Goal: Task Accomplishment & Management: Complete application form

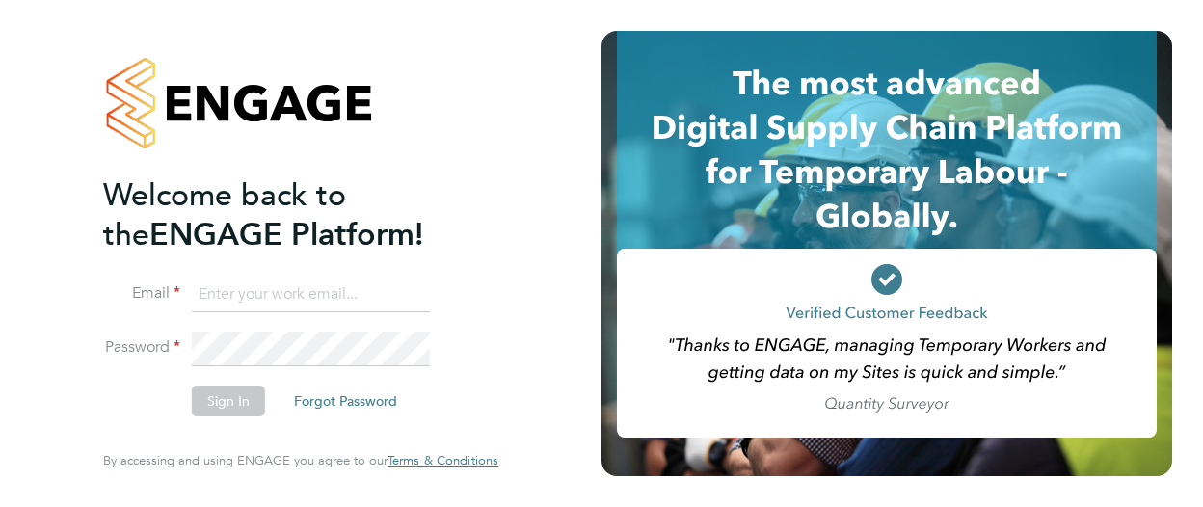
type input "[PERSON_NAME][EMAIL_ADDRESS][PERSON_NAME][DOMAIN_NAME]"
click at [253, 396] on button "Sign In" at bounding box center [228, 401] width 73 height 31
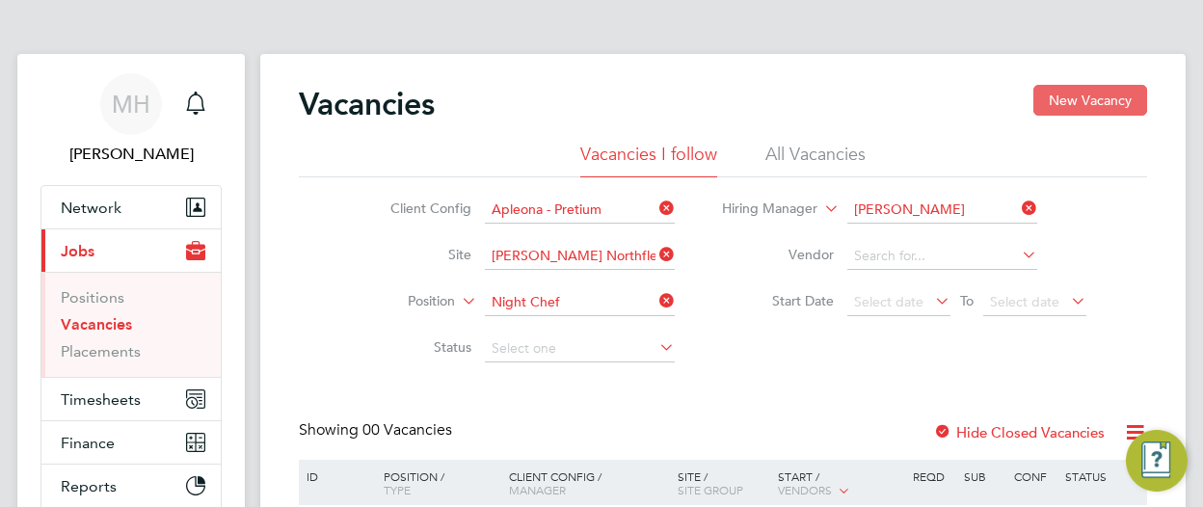
click at [1073, 94] on button "New Vacancy" at bounding box center [1090, 100] width 114 height 31
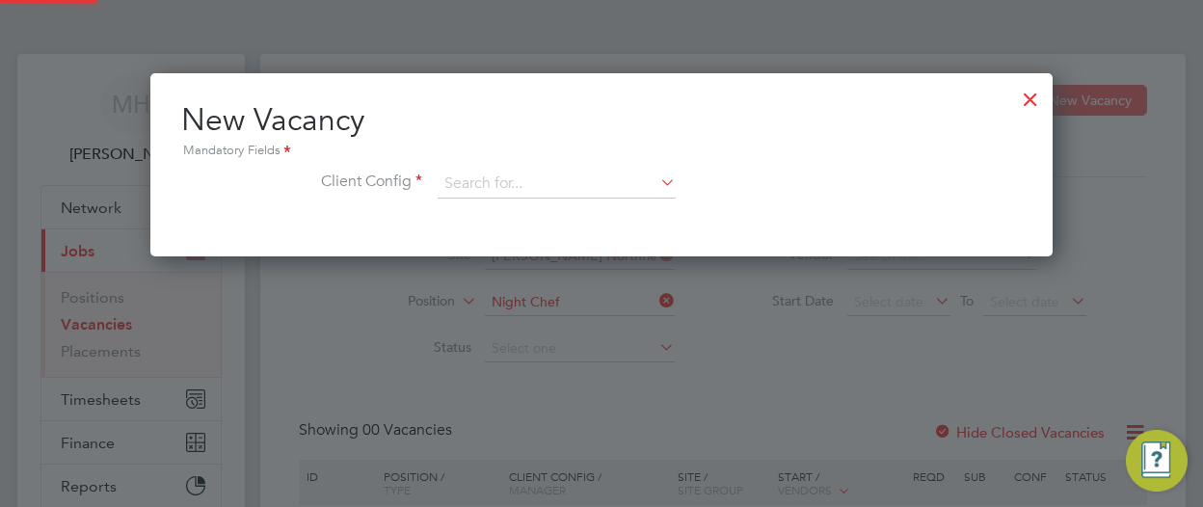
scroll to position [182, 902]
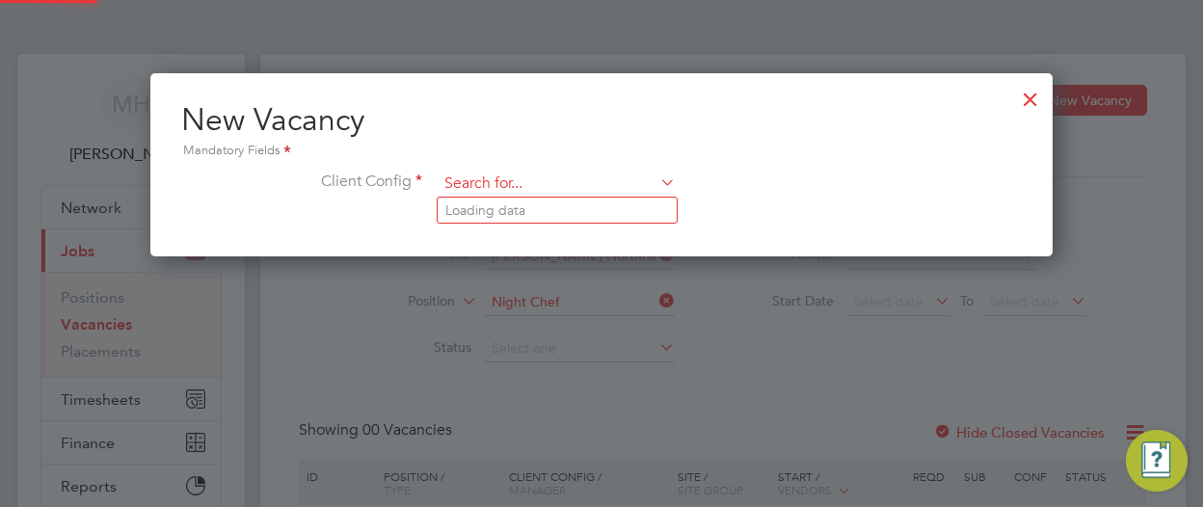
click at [546, 190] on input at bounding box center [557, 184] width 238 height 29
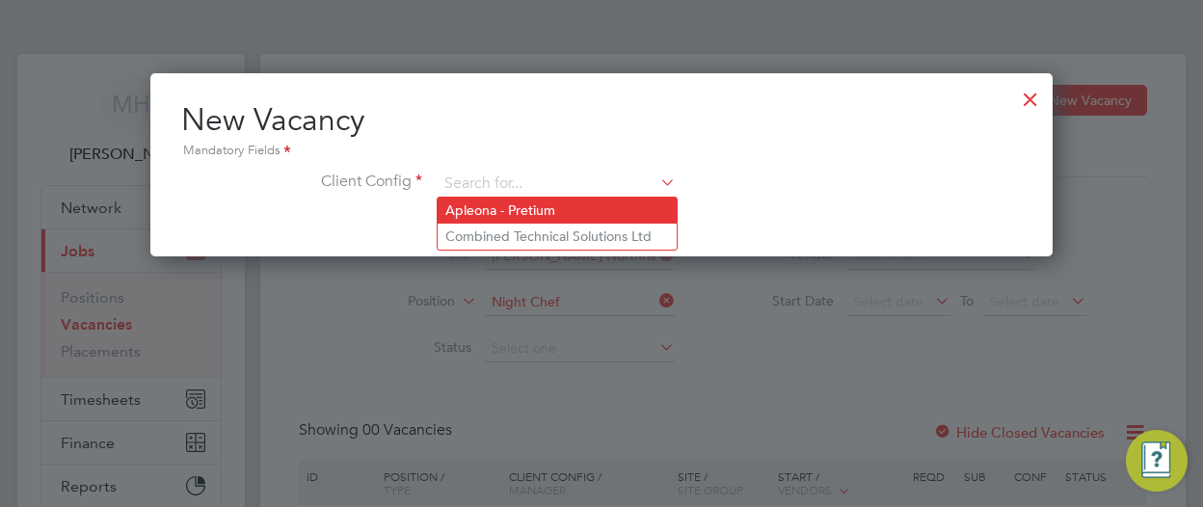
click at [542, 211] on li "Apleona - Pretium" at bounding box center [557, 211] width 239 height 26
type input "Apleona - Pretium"
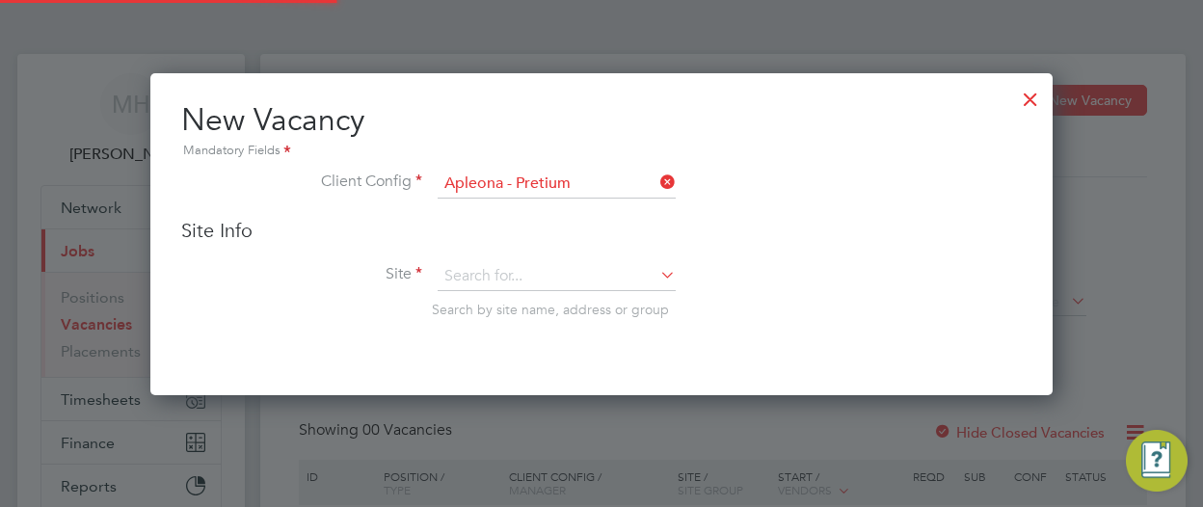
scroll to position [321, 902]
click at [502, 273] on input at bounding box center [557, 276] width 238 height 29
click at [556, 471] on b "North" at bounding box center [574, 479] width 37 height 16
type input "Kimberly Clark Northfleet Catering"
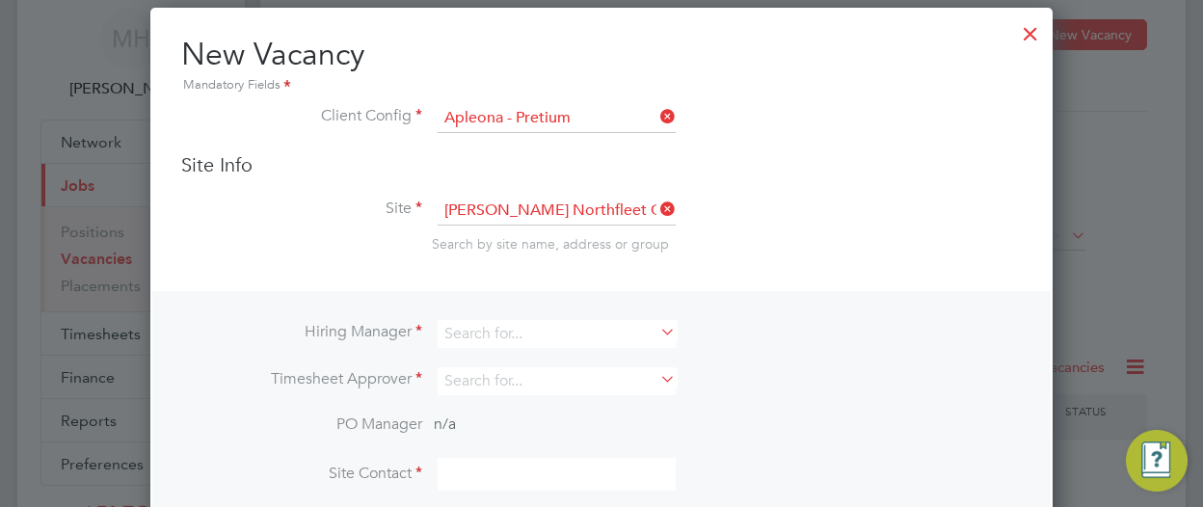
scroll to position [96, 0]
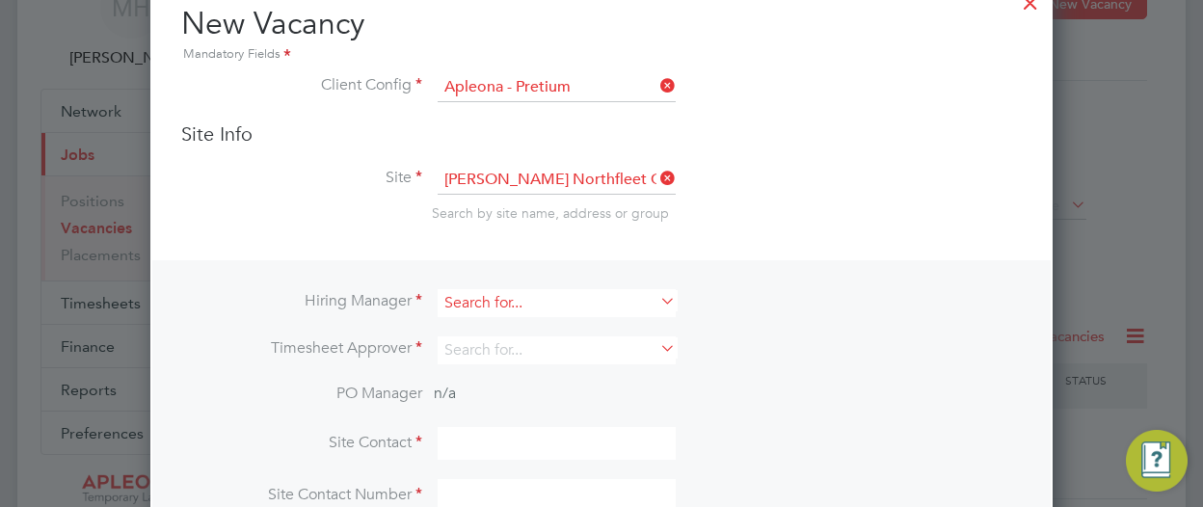
click at [558, 301] on input at bounding box center [557, 303] width 238 height 28
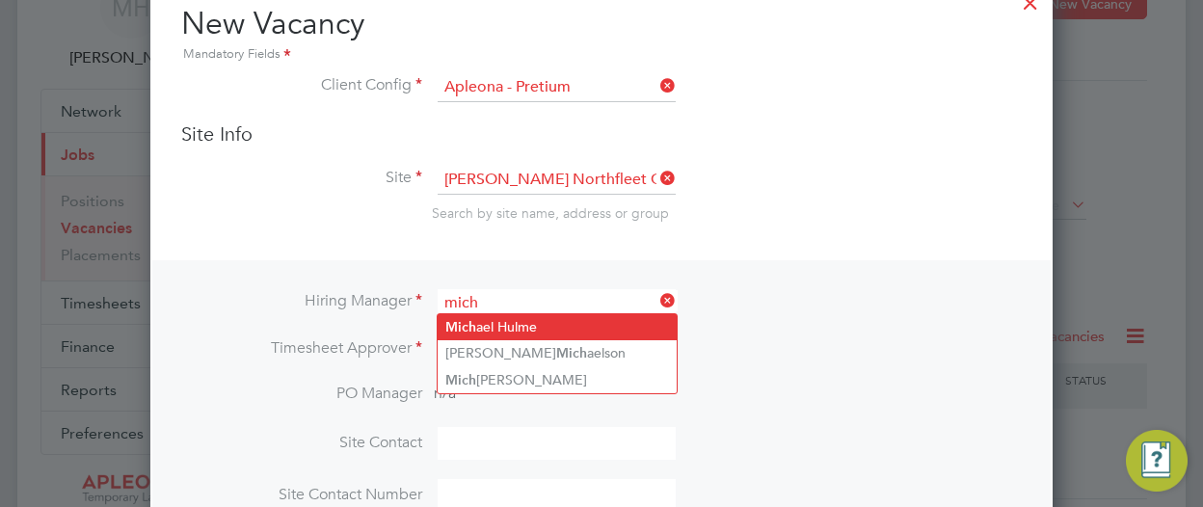
click at [530, 320] on li "Mich ael Hulme" at bounding box center [557, 327] width 239 height 26
type input "Michael Hulme"
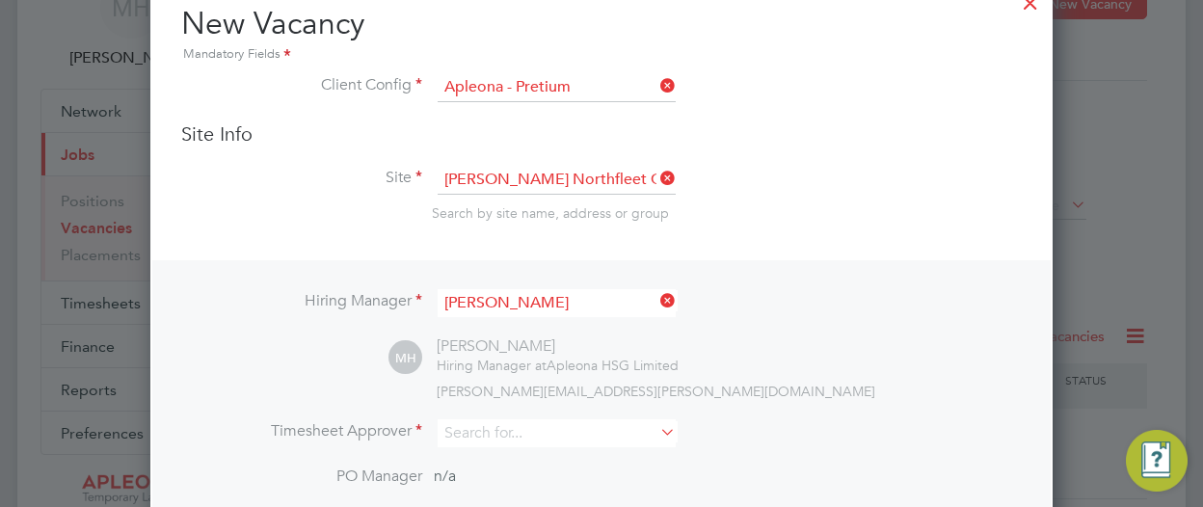
scroll to position [796, 902]
click at [546, 422] on input at bounding box center [557, 433] width 238 height 28
click at [526, 449] on li "Mich ael Hulme" at bounding box center [557, 458] width 239 height 26
type input "Michael Hulme"
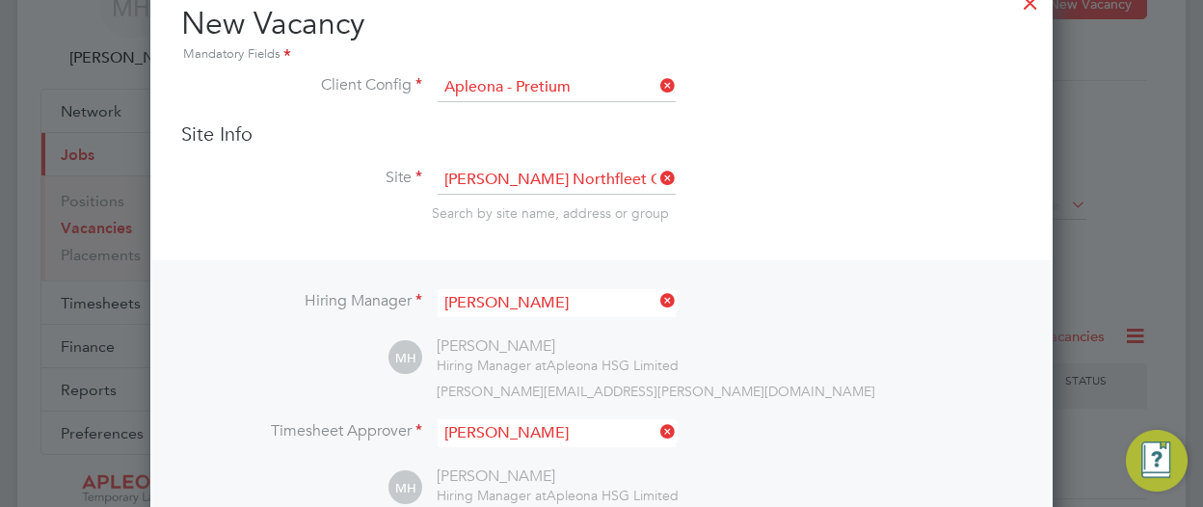
click at [896, 363] on div "MH Michael Hulme Hiring Manager at Apleona HSG Limited michael.hulme@apleona.com" at bounding box center [704, 368] width 633 height 64
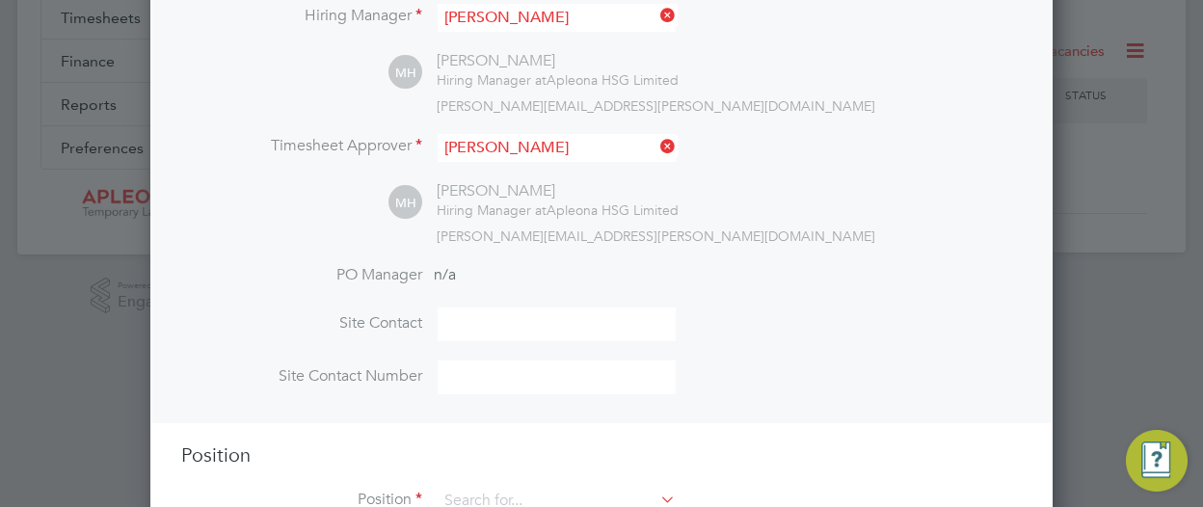
scroll to position [445, 0]
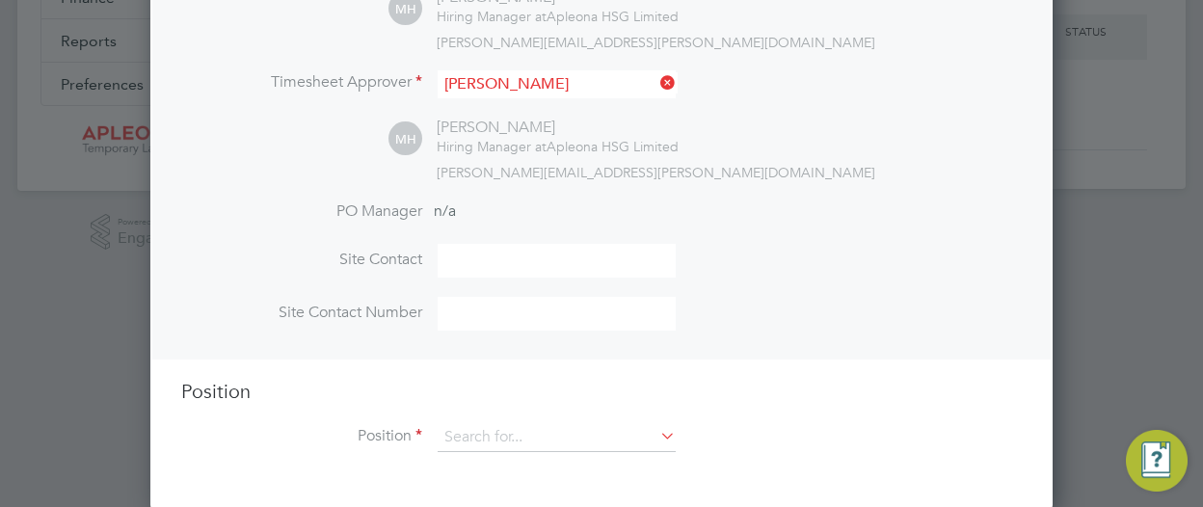
click at [536, 257] on input at bounding box center [557, 261] width 238 height 34
type input "m"
type input "Michael Hulme"
click at [538, 316] on input at bounding box center [557, 314] width 238 height 34
type input "07941230982"
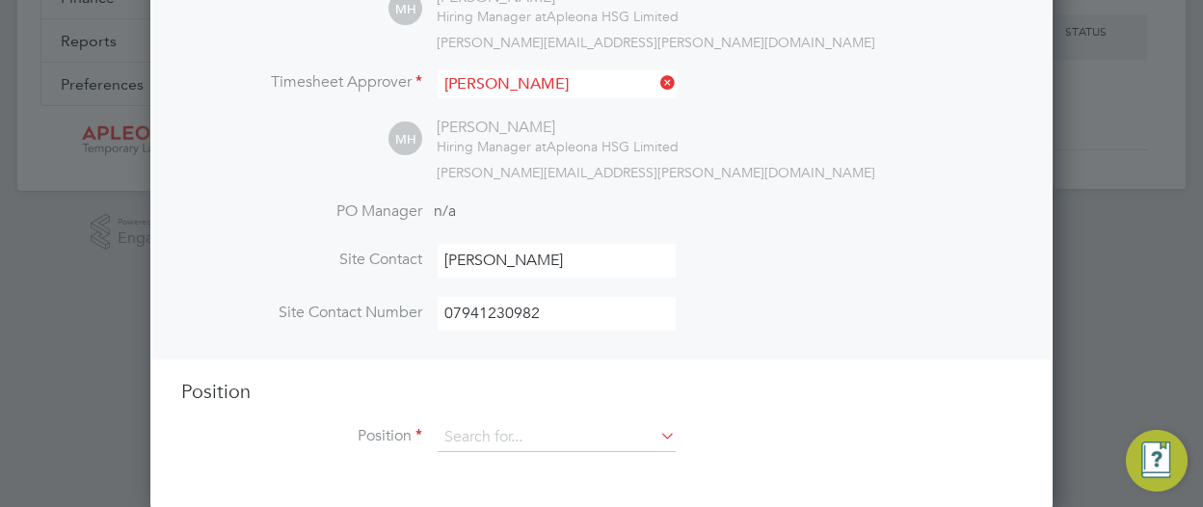
click at [945, 227] on li "PO Manager n/a" at bounding box center [601, 222] width 841 height 43
click at [575, 433] on input at bounding box center [557, 437] width 238 height 29
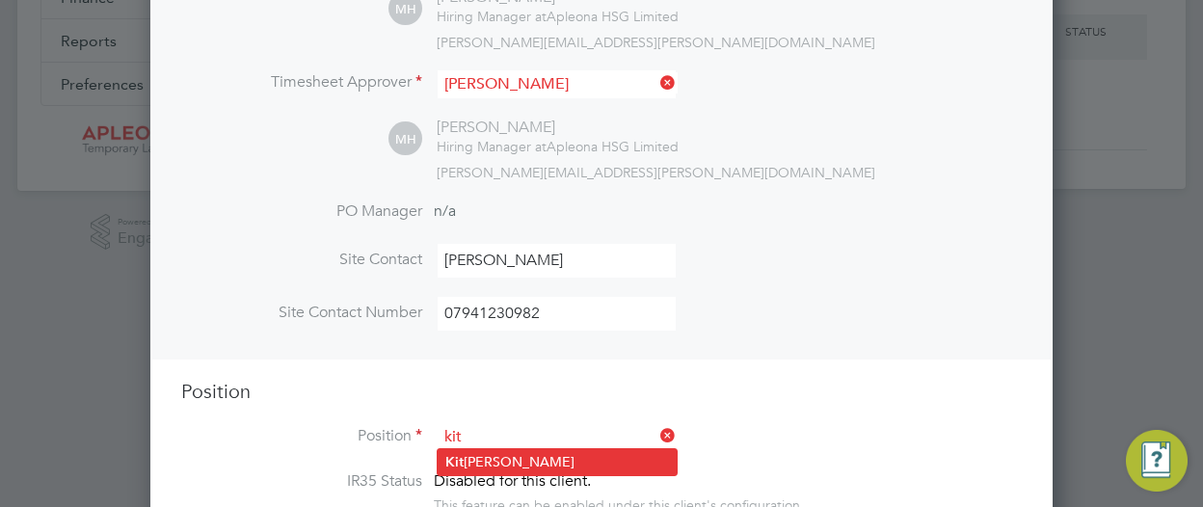
click at [521, 456] on li "Kit chen Porter" at bounding box center [557, 462] width 239 height 26
type input "Kitchen Porter"
type textarea "The kitchen porter is responsible for ensuring standards are maintained within …"
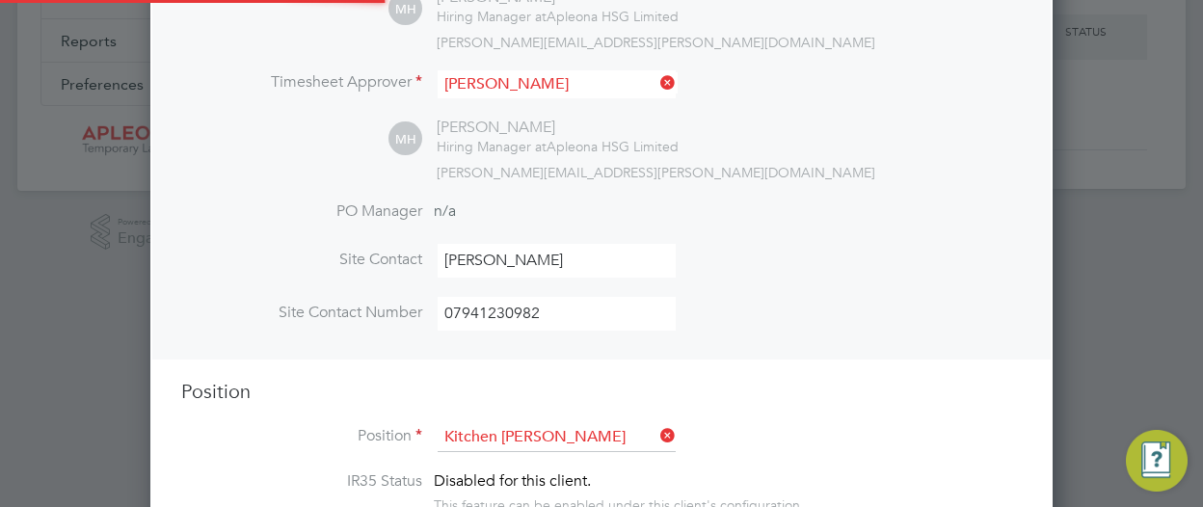
scroll to position [57, 100]
click at [951, 227] on li "PO Manager n/a" at bounding box center [601, 222] width 841 height 43
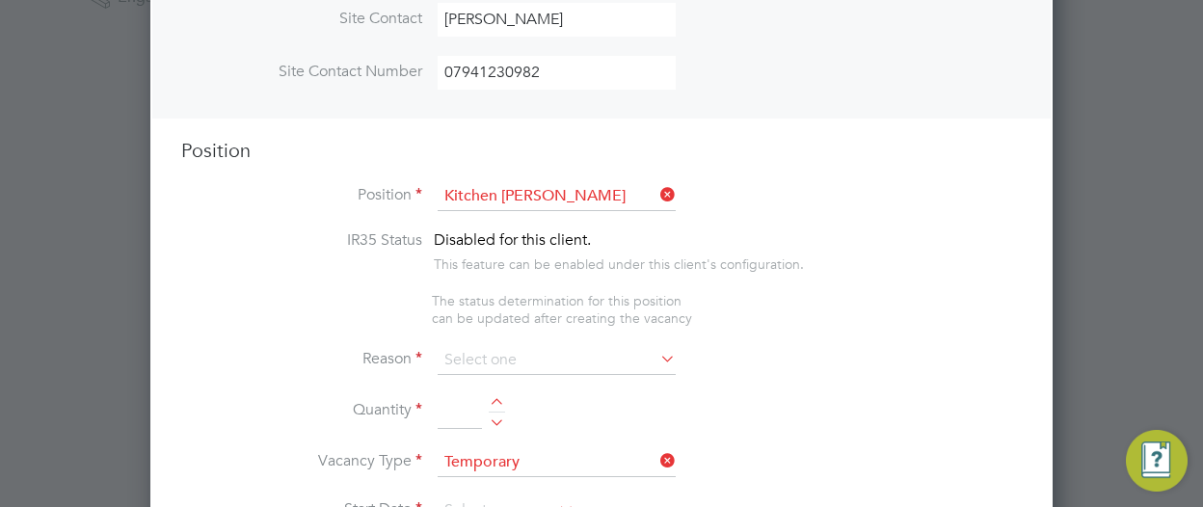
scroll to position [735, 0]
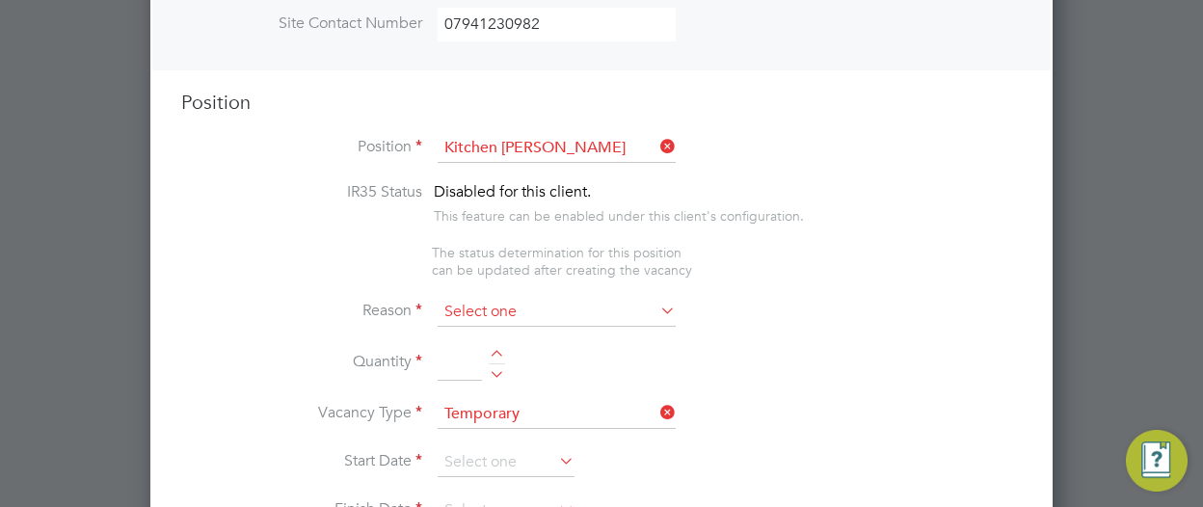
click at [580, 301] on input at bounding box center [557, 312] width 238 height 29
click at [491, 358] on li "Holiday" at bounding box center [557, 361] width 239 height 25
type input "Holiday"
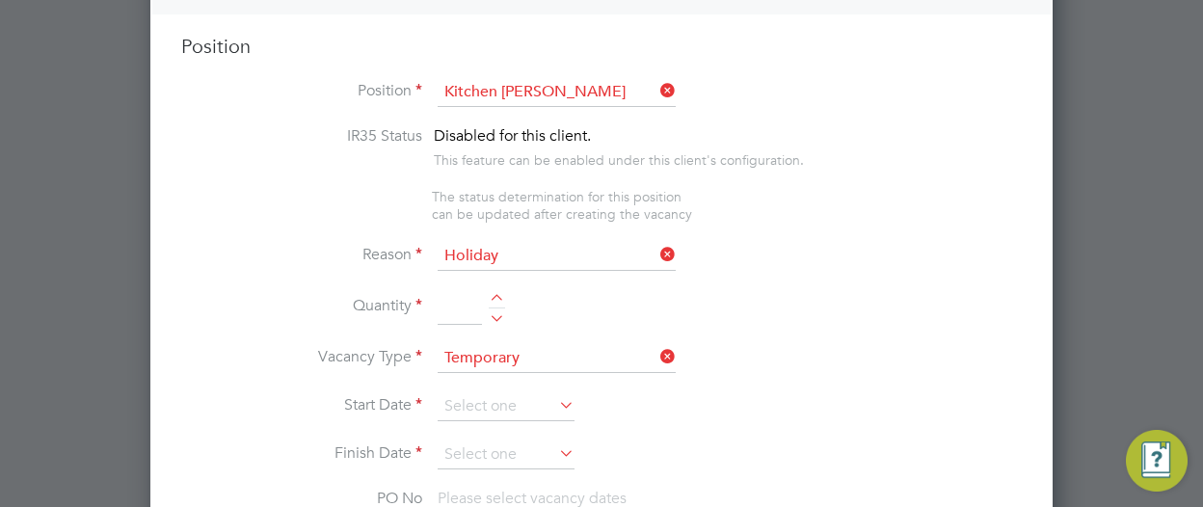
scroll to position [831, 0]
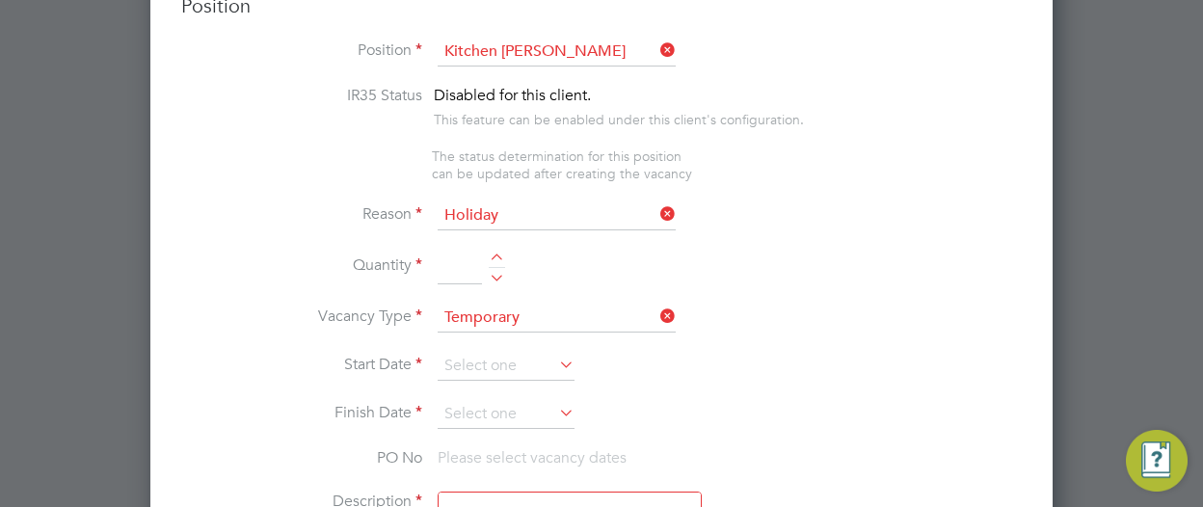
click at [503, 255] on div at bounding box center [497, 260] width 16 height 13
type input "1"
click at [862, 152] on ul "IR35 Status Disabled for this client. This feature can be enabled under this cl…" at bounding box center [601, 134] width 841 height 96
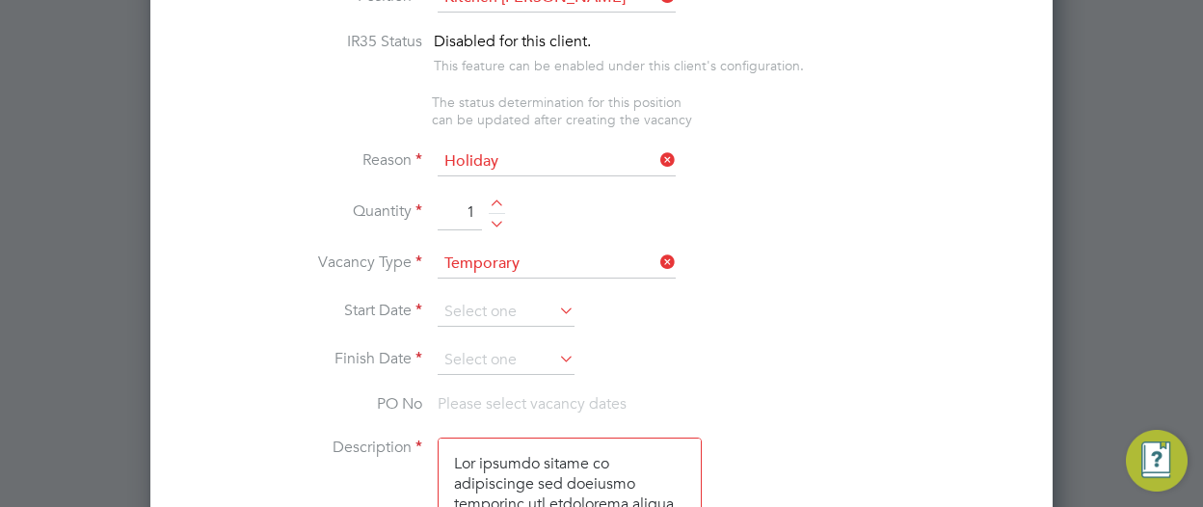
scroll to position [927, 0]
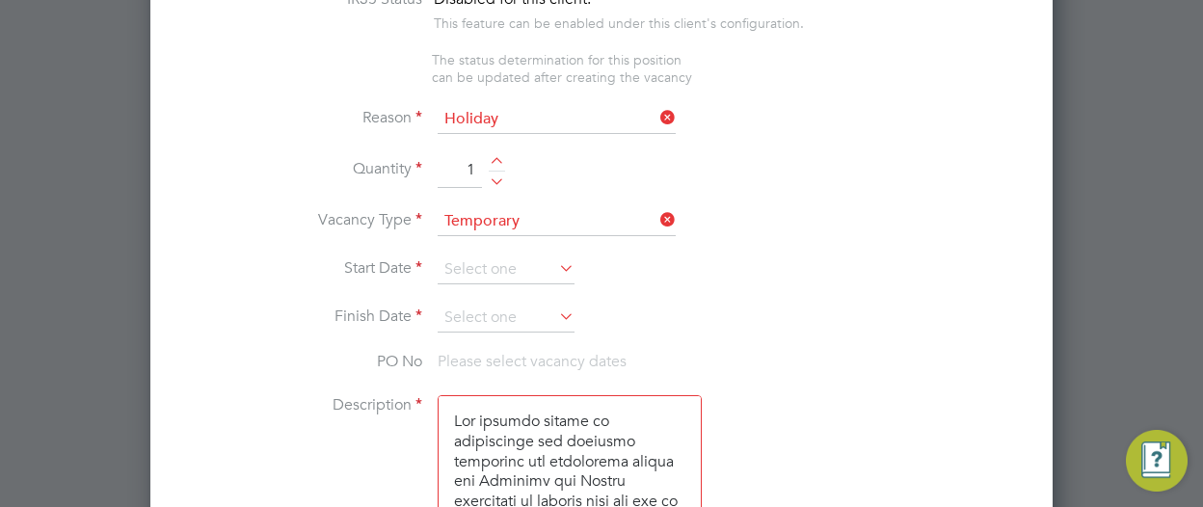
click at [555, 258] on icon at bounding box center [555, 267] width 0 height 27
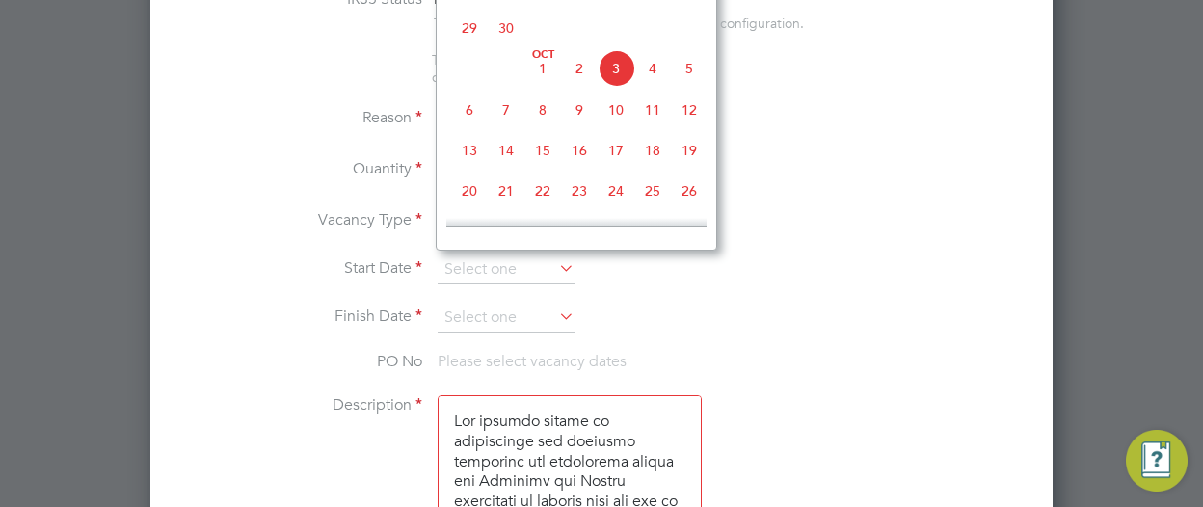
scroll to position [634, 0]
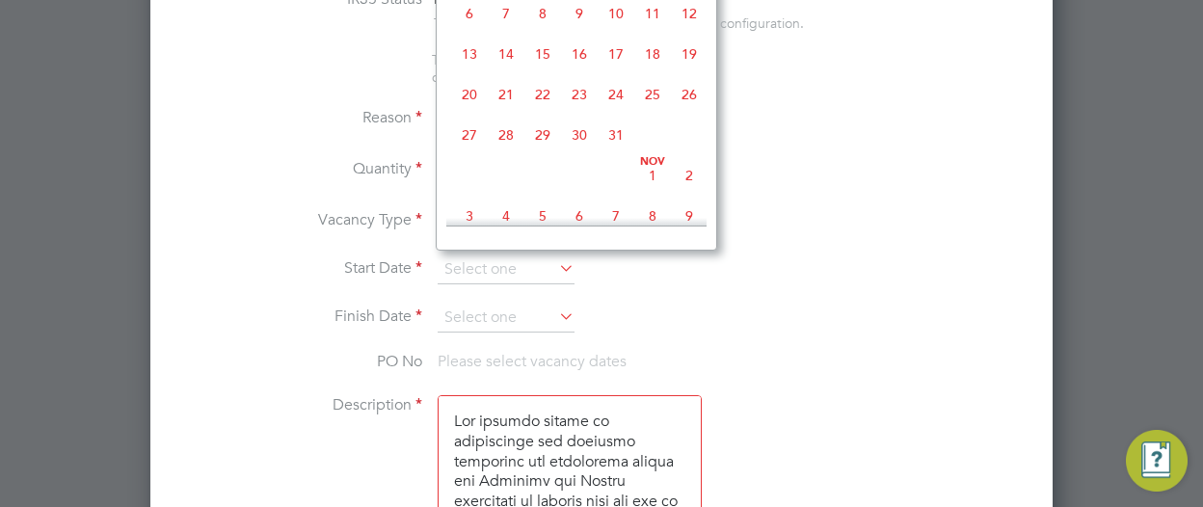
click at [470, 149] on span "27" at bounding box center [469, 135] width 37 height 37
type input "27 Oct 2025"
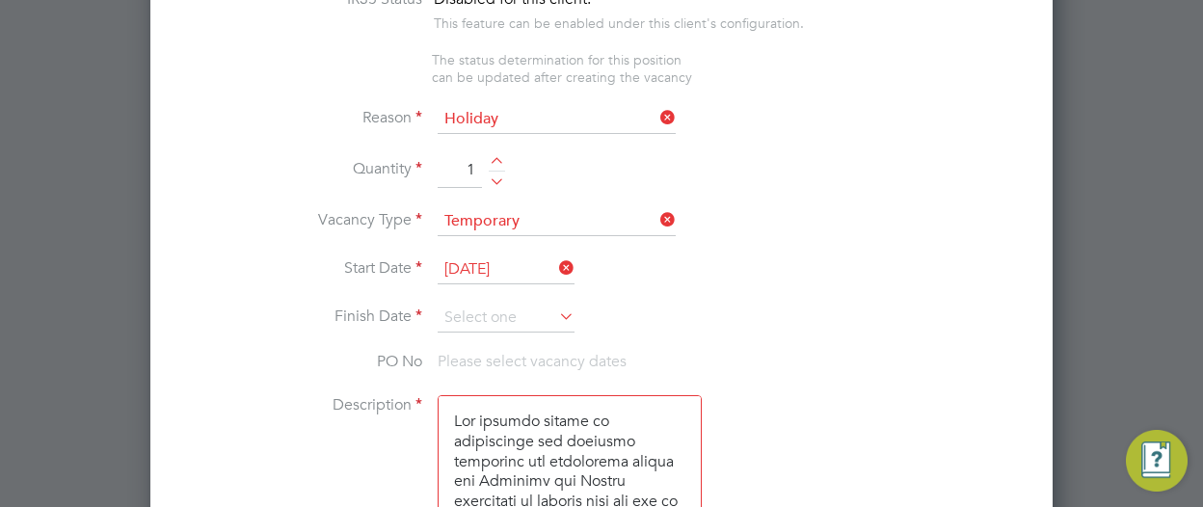
click at [555, 313] on icon at bounding box center [555, 316] width 0 height 27
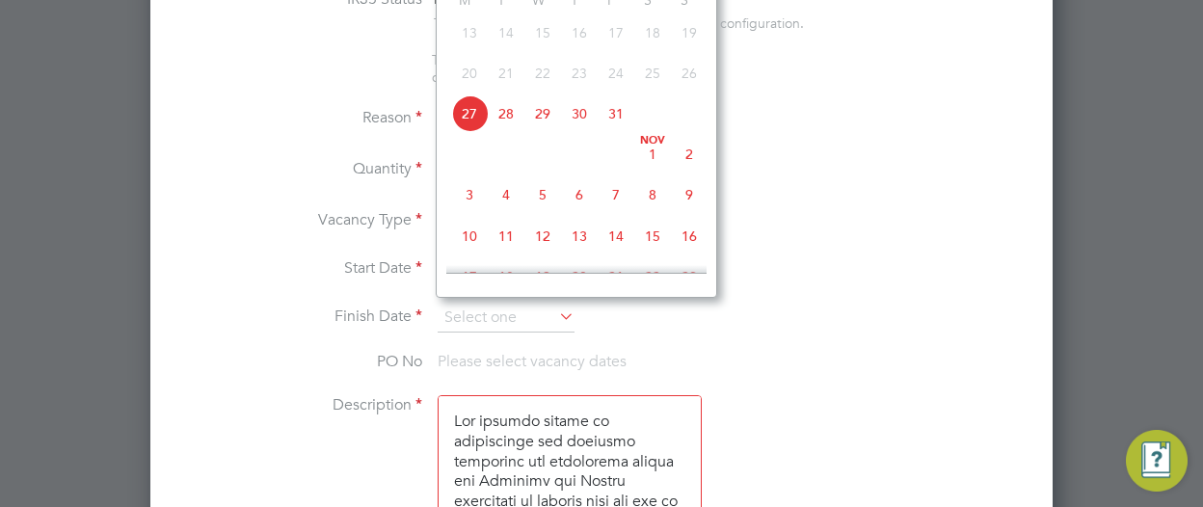
click at [619, 120] on span "31" at bounding box center [616, 113] width 37 height 37
type input "31 Oct 2025"
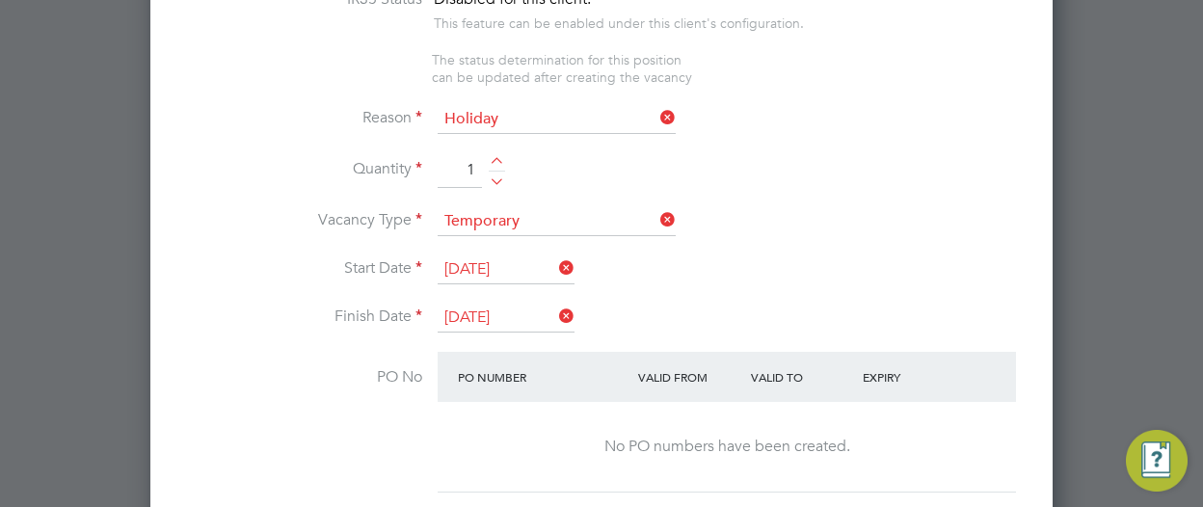
scroll to position [1024, 0]
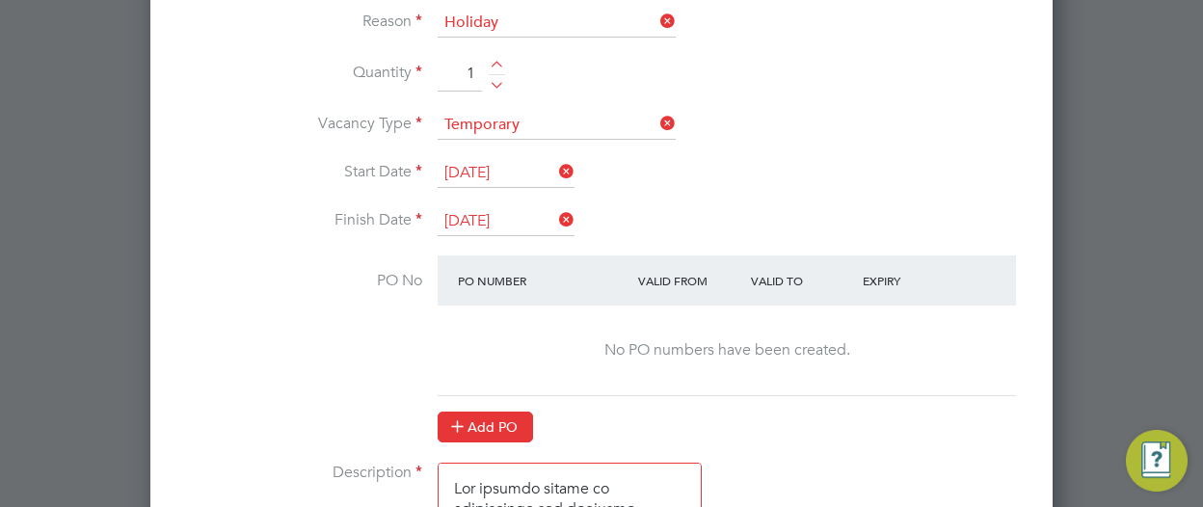
click at [478, 420] on button "Add PO" at bounding box center [485, 427] width 95 height 31
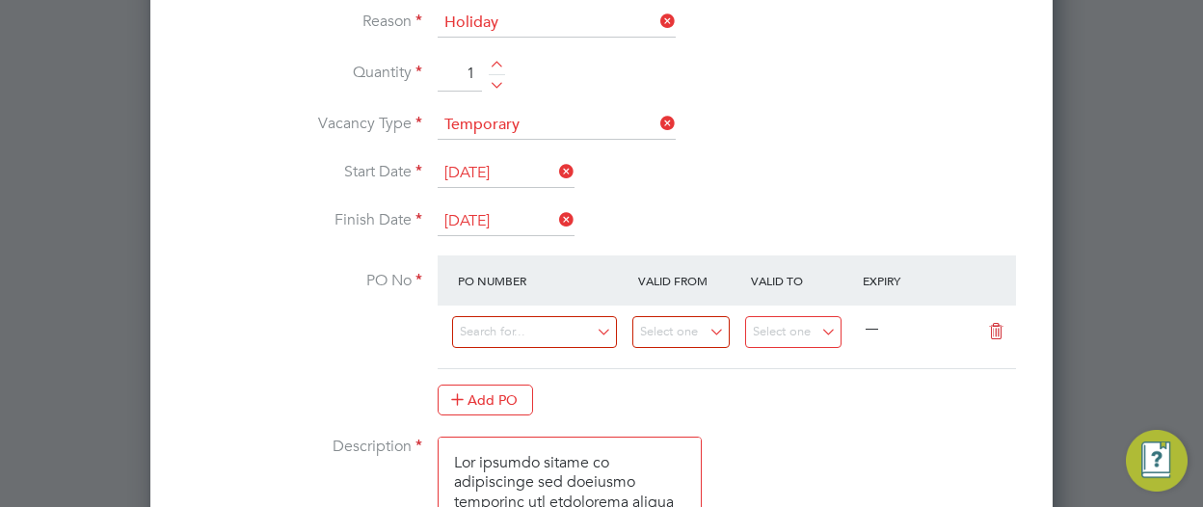
scroll to position [2860, 902]
click at [528, 328] on input at bounding box center [534, 332] width 165 height 32
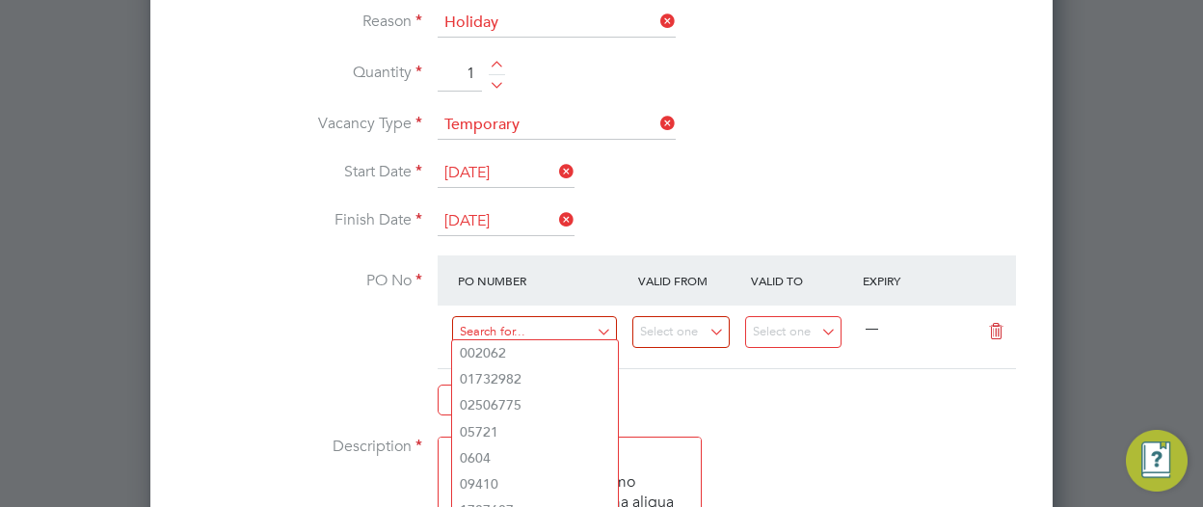
paste input "PO252760"
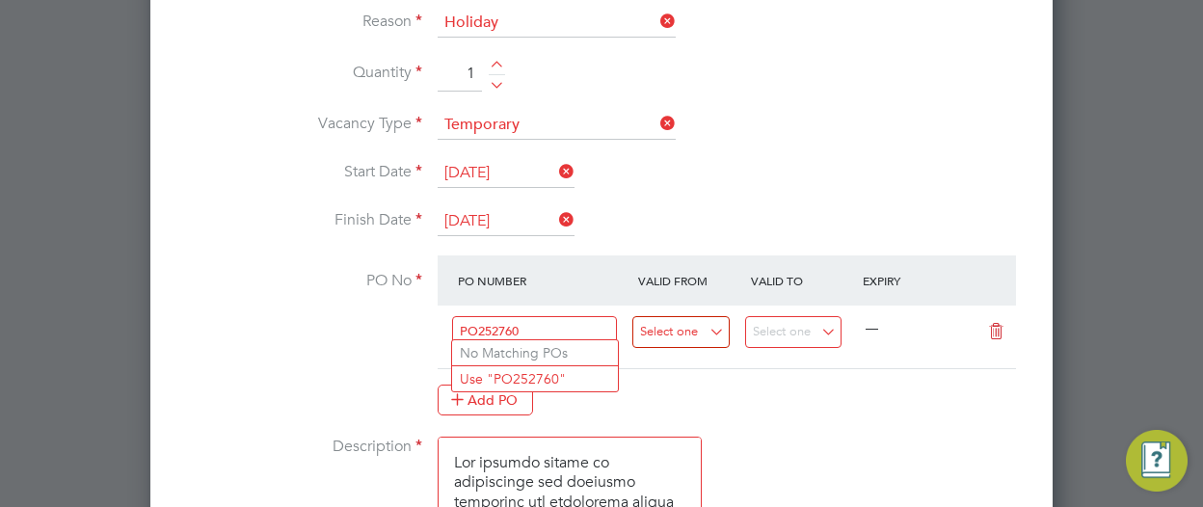
type input "PO252760"
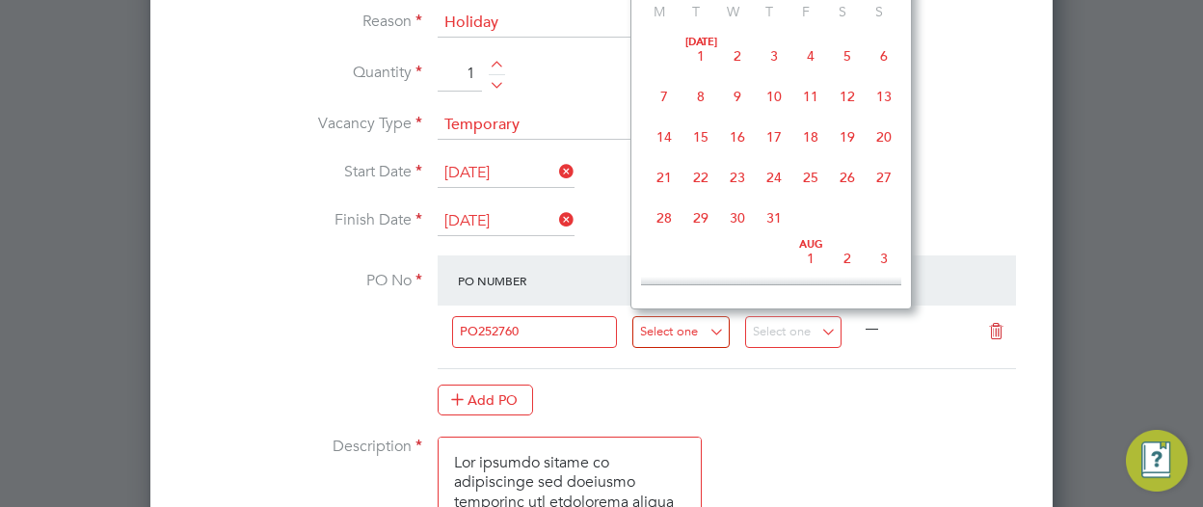
click at [715, 329] on input at bounding box center [680, 332] width 97 height 32
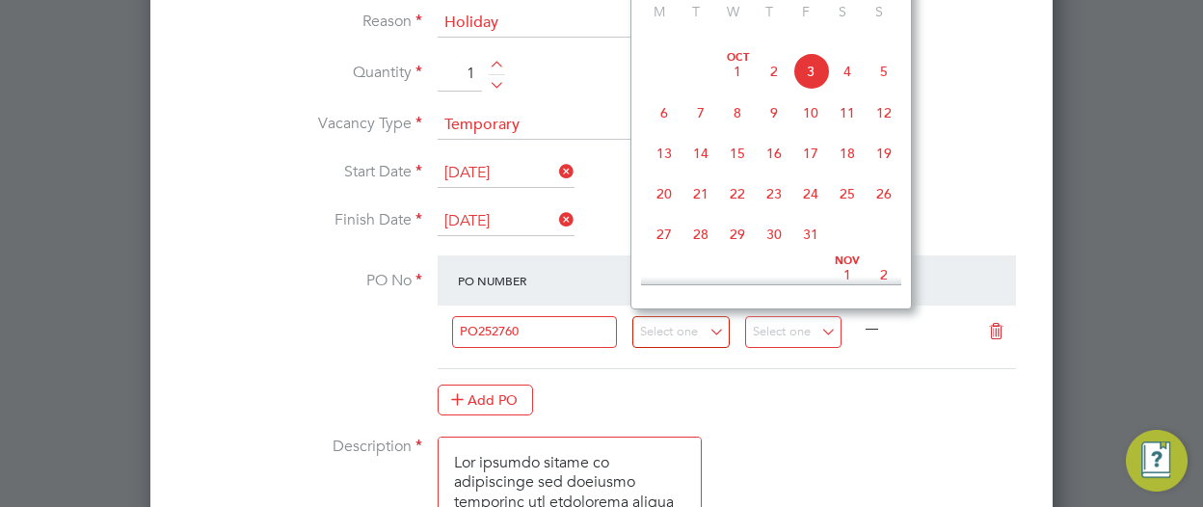
scroll to position [634, 0]
click at [665, 207] on span "27" at bounding box center [664, 193] width 37 height 37
type input "27 Oct 2025"
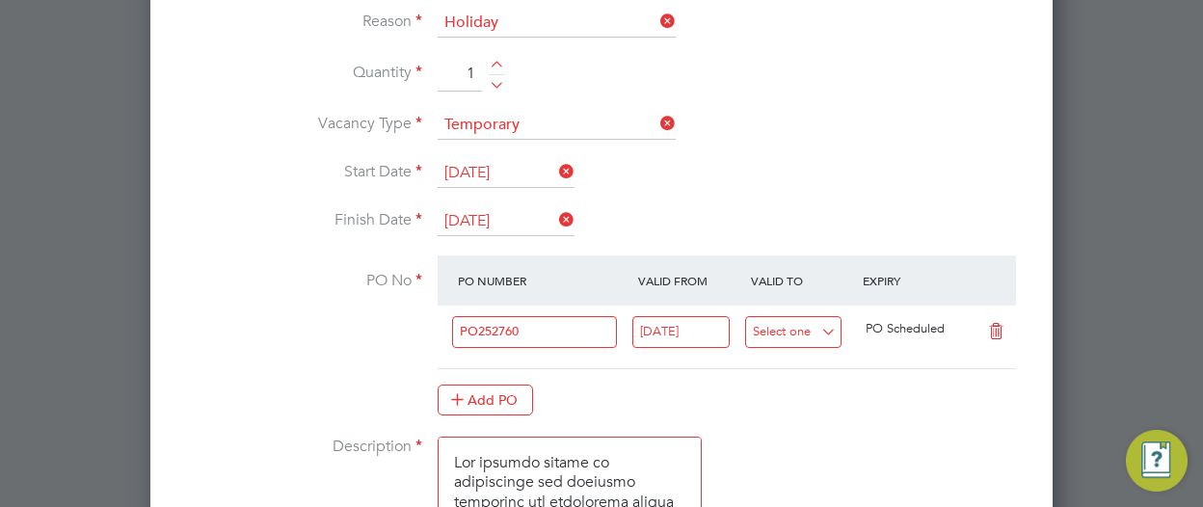
click at [835, 329] on input at bounding box center [793, 332] width 97 height 32
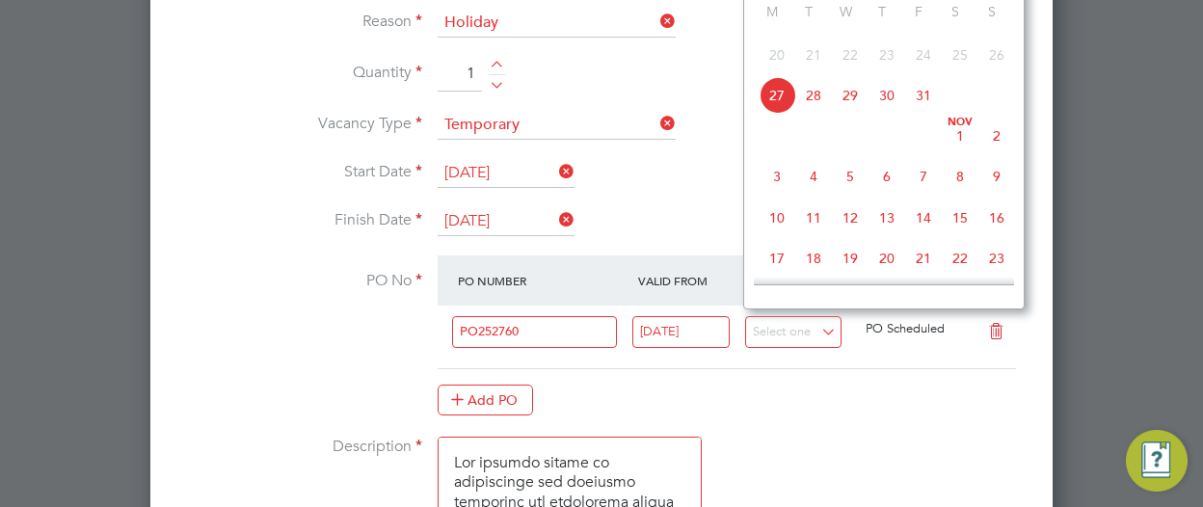
scroll to position [703, 0]
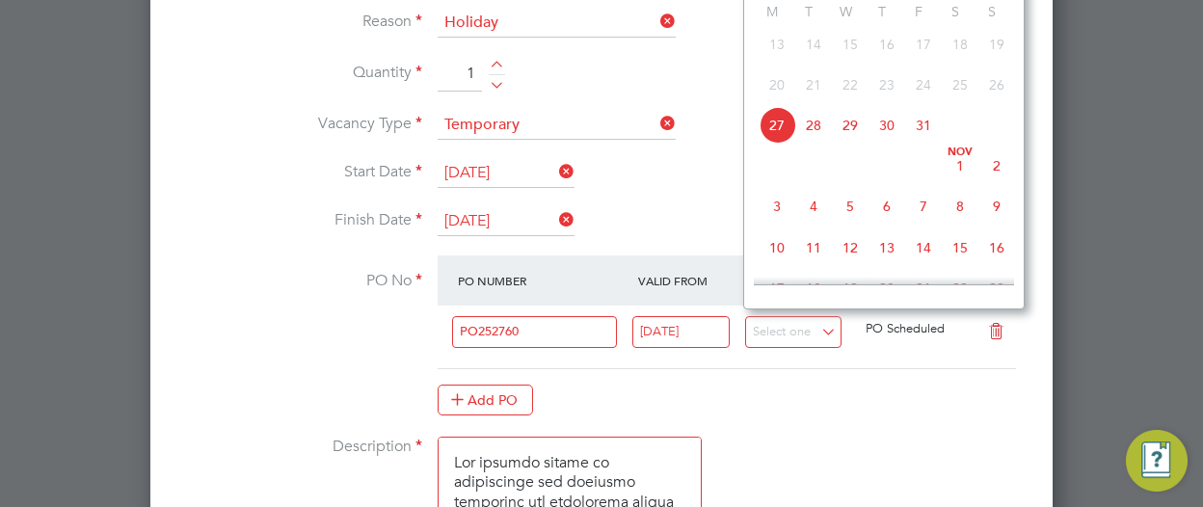
click at [922, 132] on span "31" at bounding box center [923, 125] width 37 height 37
type input "31 Oct 2025"
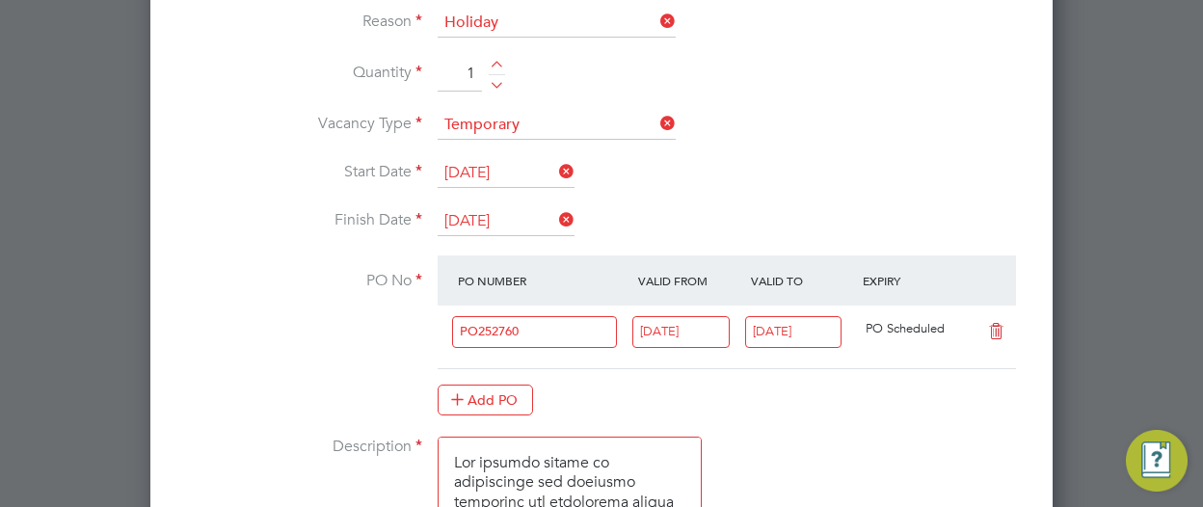
click at [947, 149] on li "Vacancy Type Temporary" at bounding box center [601, 135] width 841 height 48
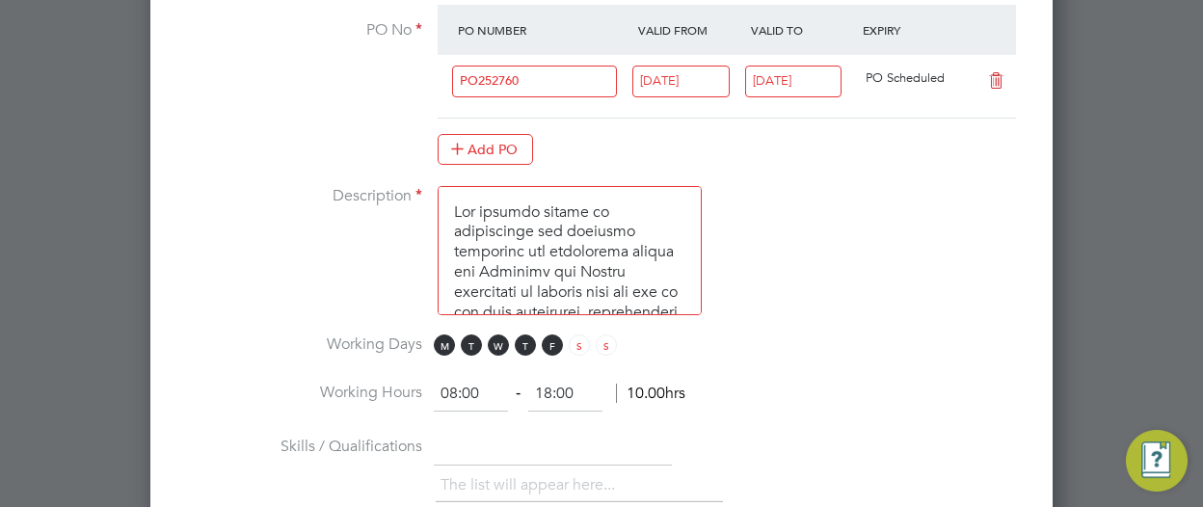
scroll to position [1313, 0]
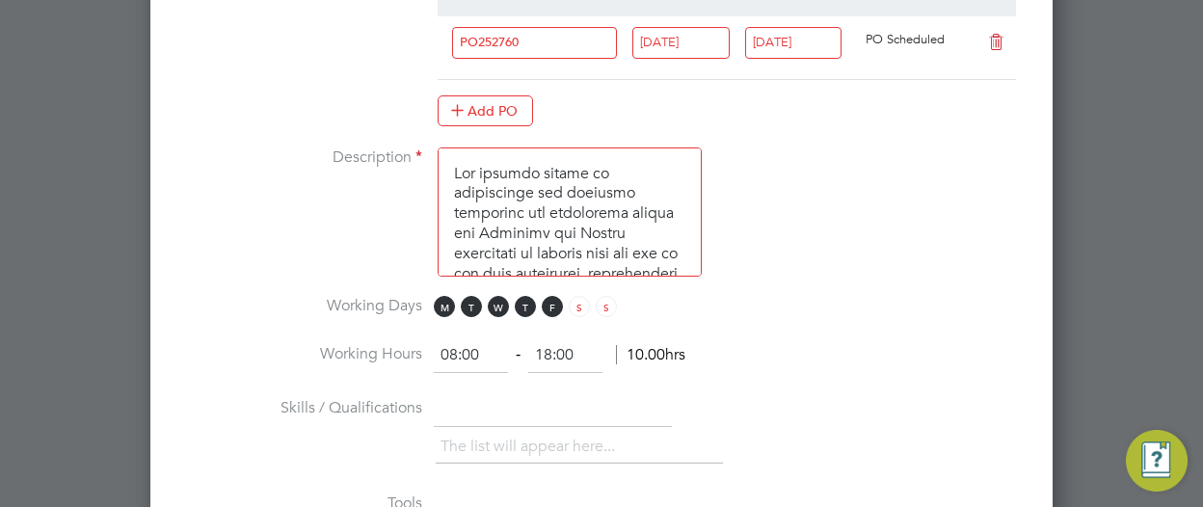
click at [454, 342] on input "08:00" at bounding box center [471, 355] width 74 height 35
type input "07:00"
click at [549, 340] on input "18:00" at bounding box center [565, 355] width 74 height 35
type input "14:00"
click at [874, 296] on li "Working Days M T W T F S S" at bounding box center [601, 317] width 841 height 43
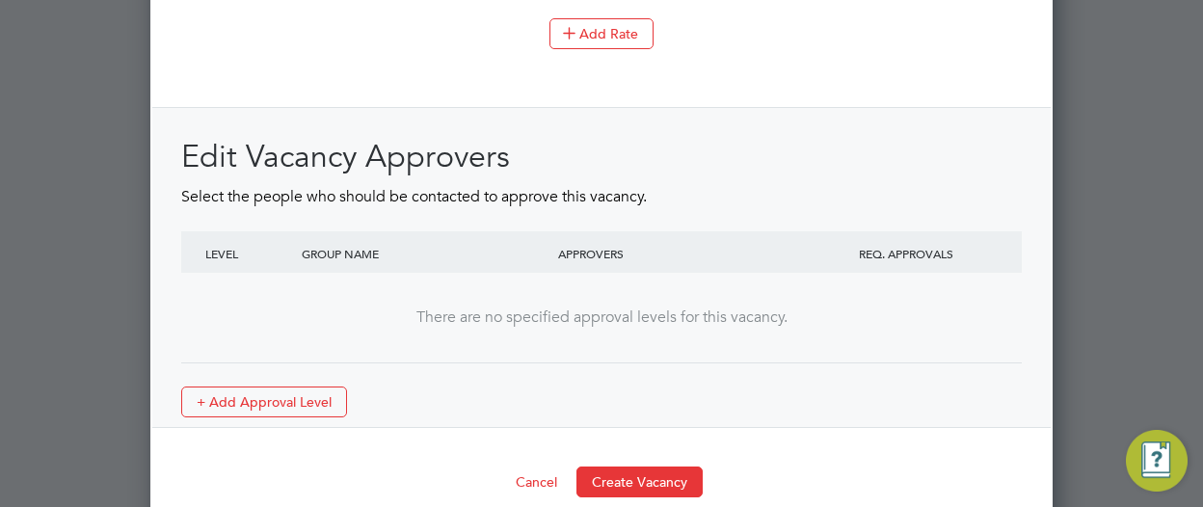
scroll to position [2425, 0]
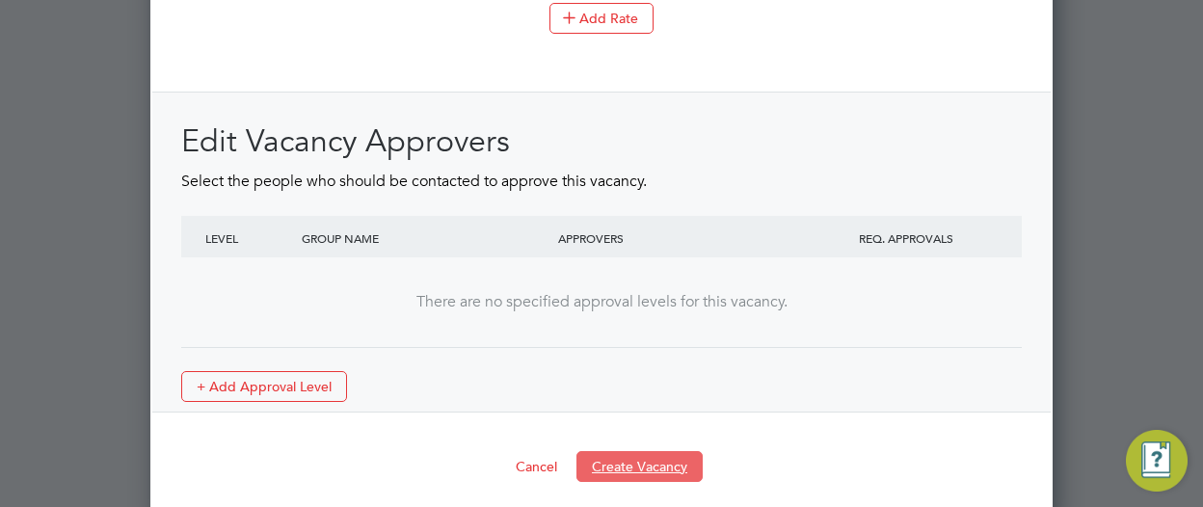
click at [678, 451] on button "Create Vacancy" at bounding box center [639, 466] width 126 height 31
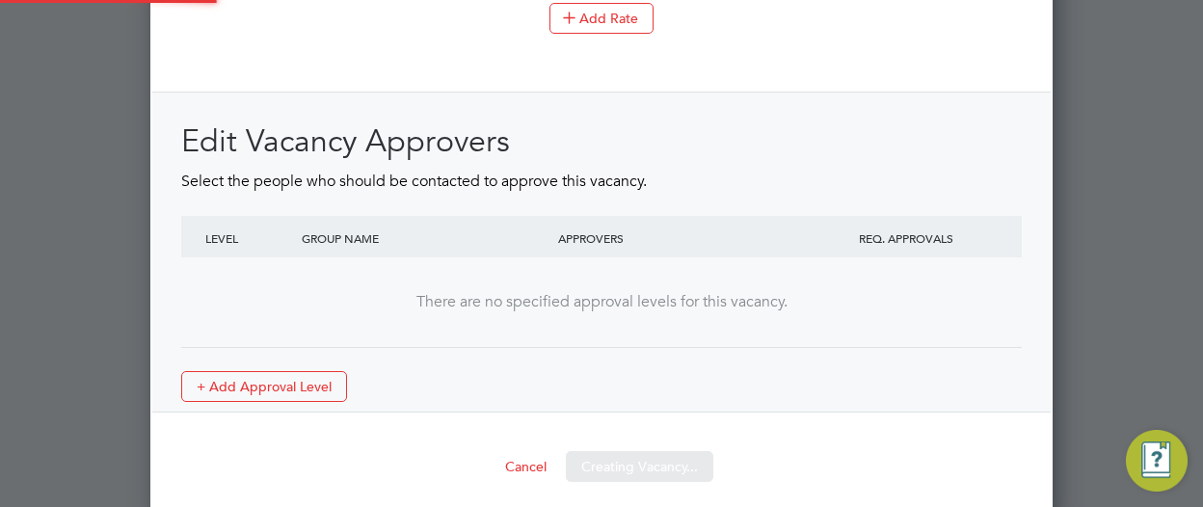
scroll to position [33, 181]
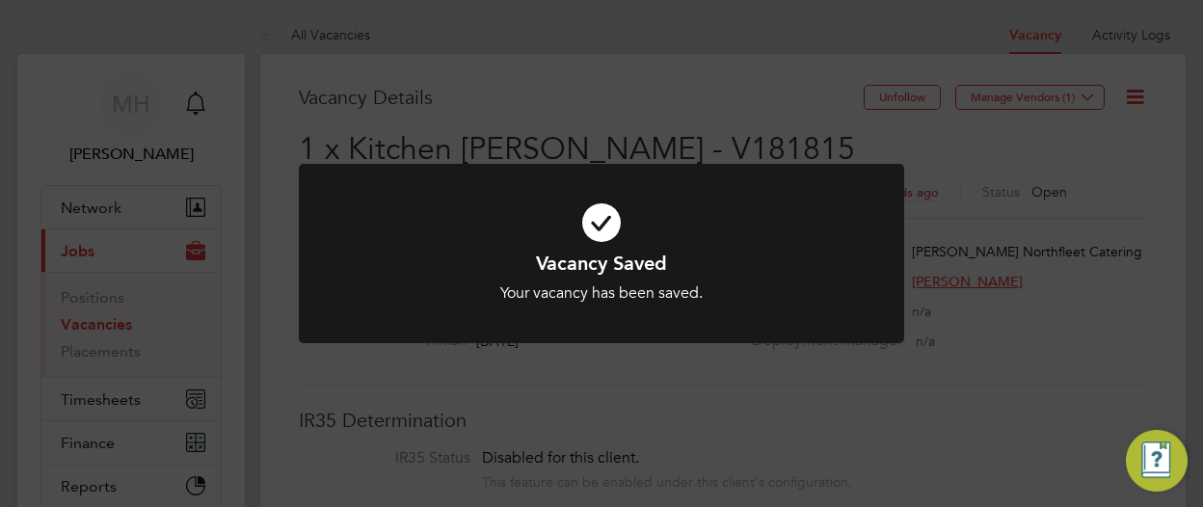
click at [1095, 146] on div "Vacancy Saved Your vacancy has been saved. Cancel Okay" at bounding box center [601, 253] width 1203 height 507
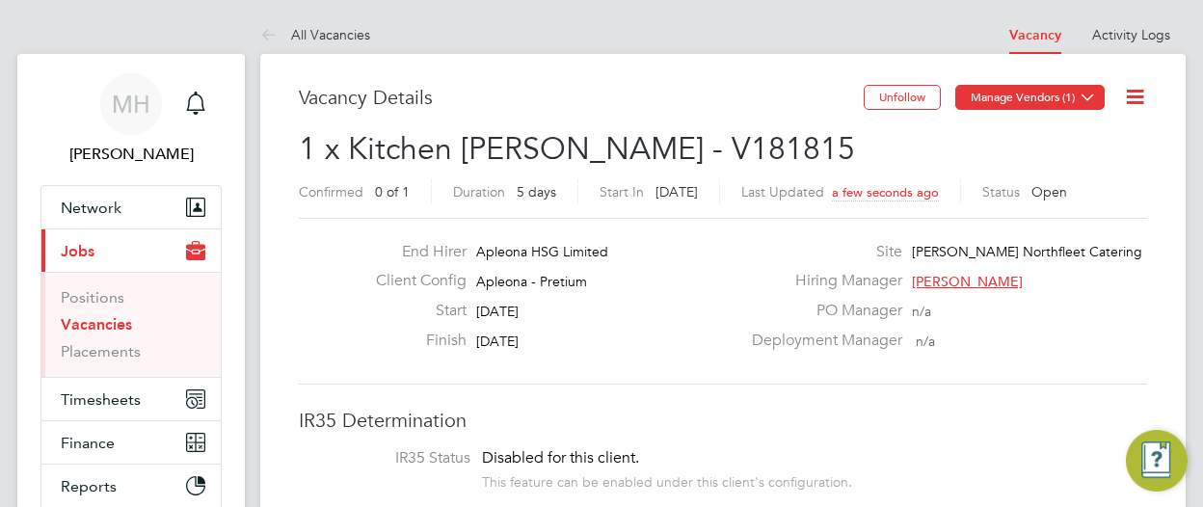
click at [1058, 94] on button "Manage Vendors (1)" at bounding box center [1029, 97] width 149 height 25
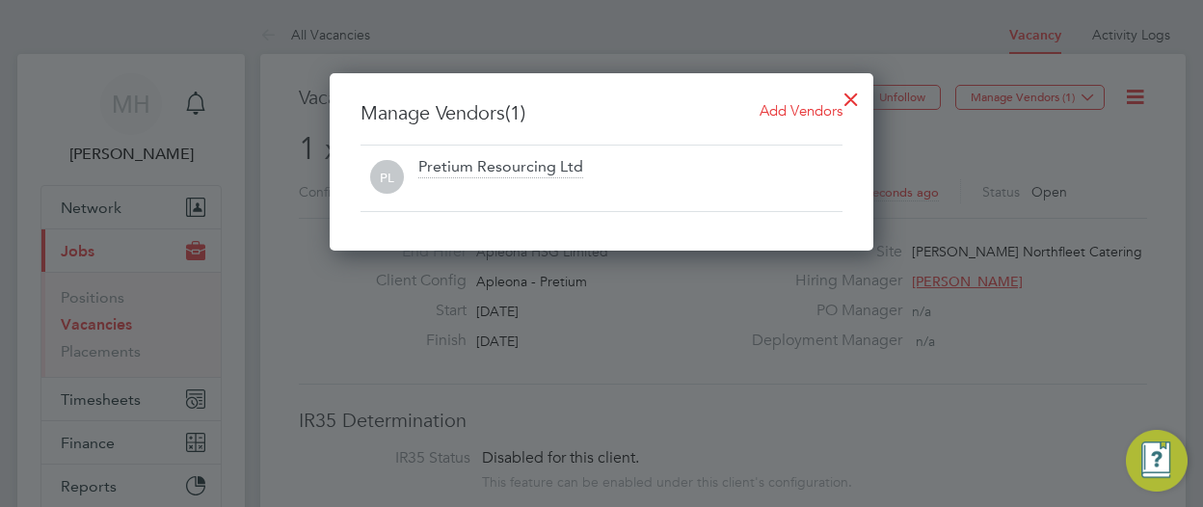
click at [794, 115] on span "Add Vendors" at bounding box center [801, 110] width 83 height 18
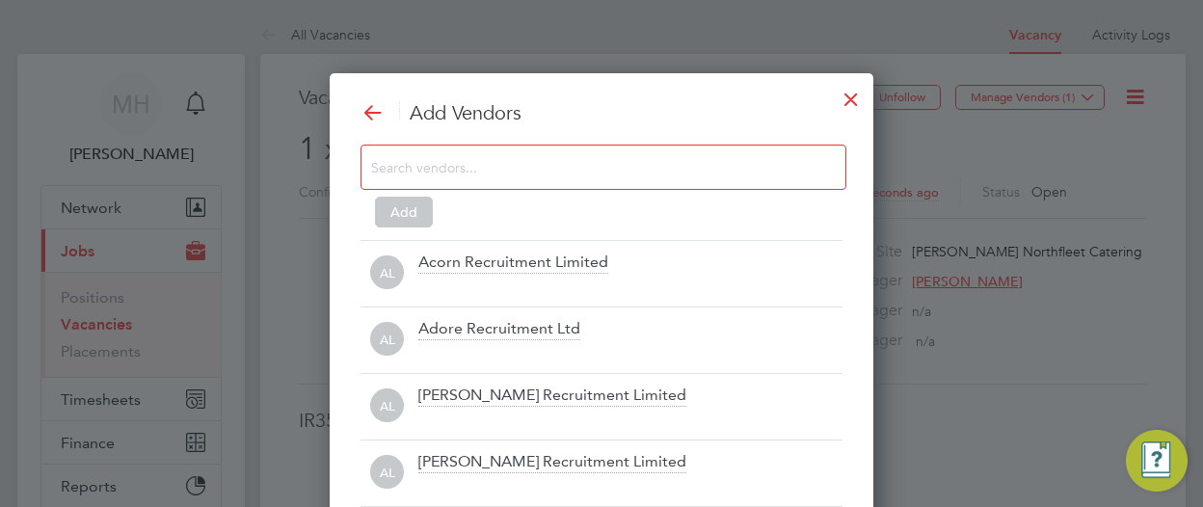
click at [737, 162] on input at bounding box center [588, 166] width 434 height 25
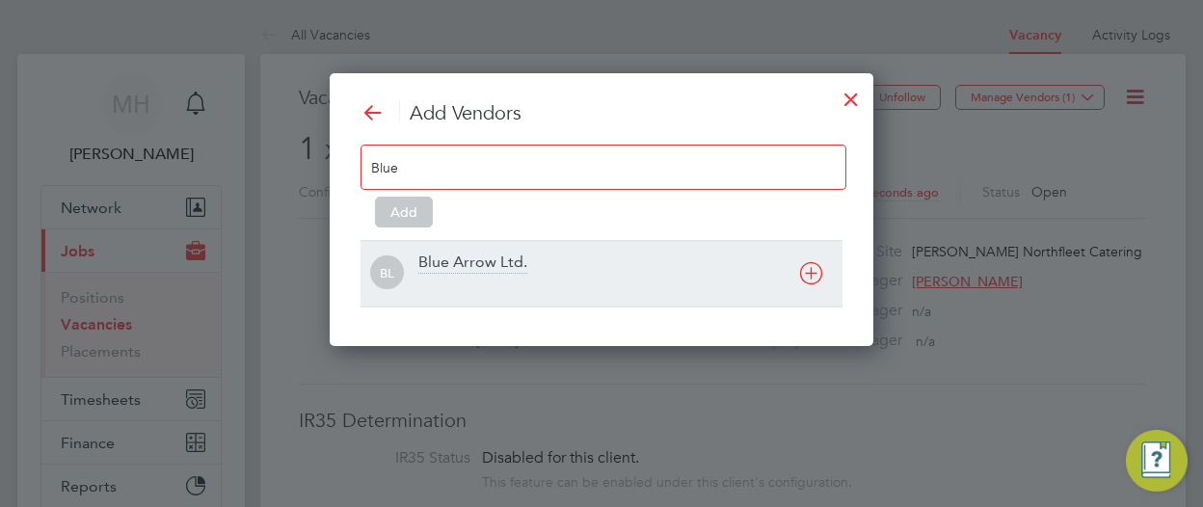
type input "Blue"
click at [480, 258] on div "Blue Arrow Ltd." at bounding box center [472, 263] width 109 height 21
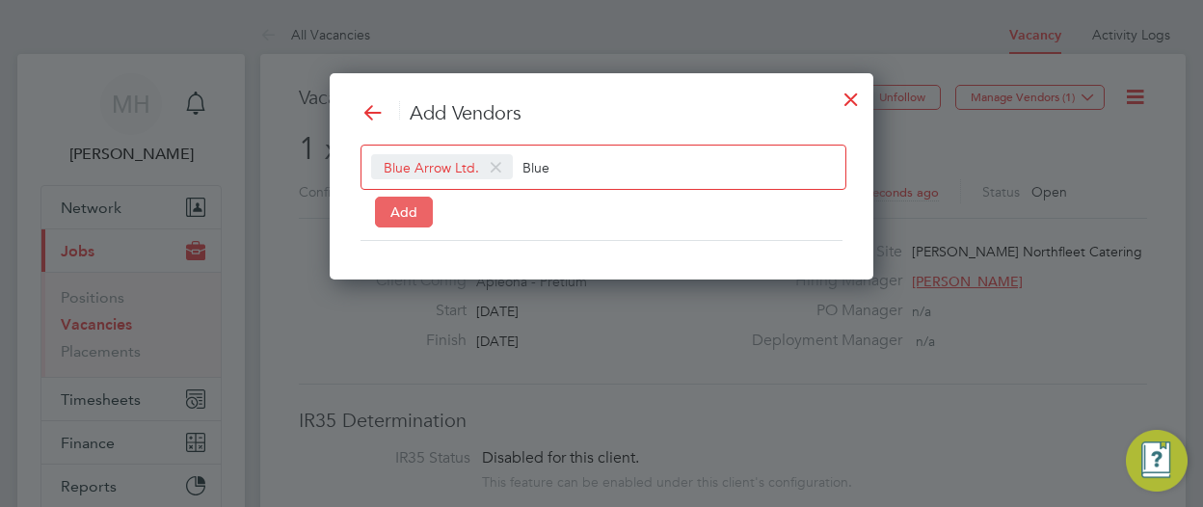
click at [402, 217] on button "Add" at bounding box center [404, 212] width 58 height 31
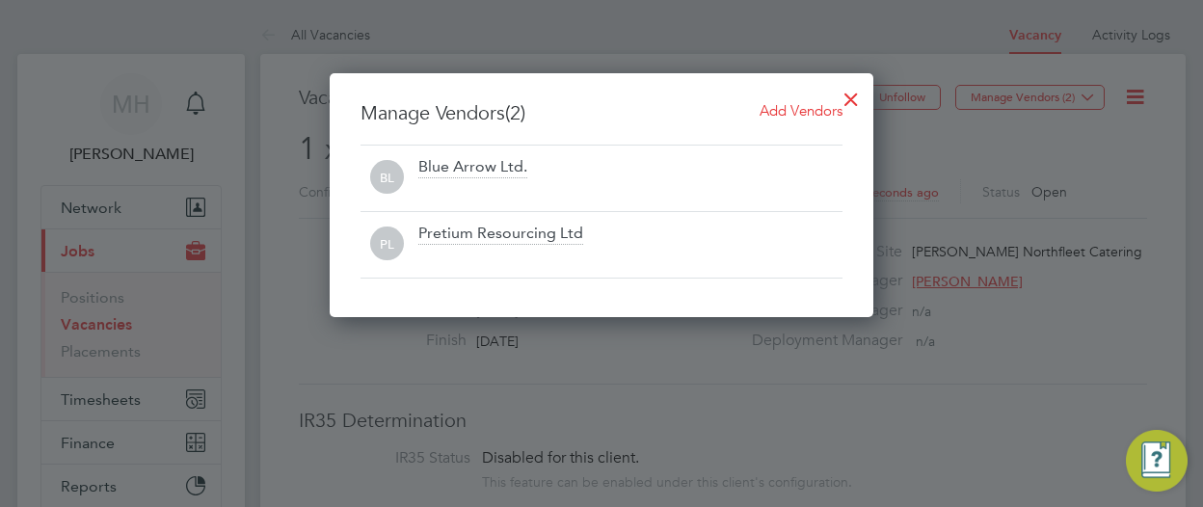
click at [976, 128] on div at bounding box center [601, 253] width 1203 height 507
click at [854, 94] on div at bounding box center [851, 94] width 35 height 35
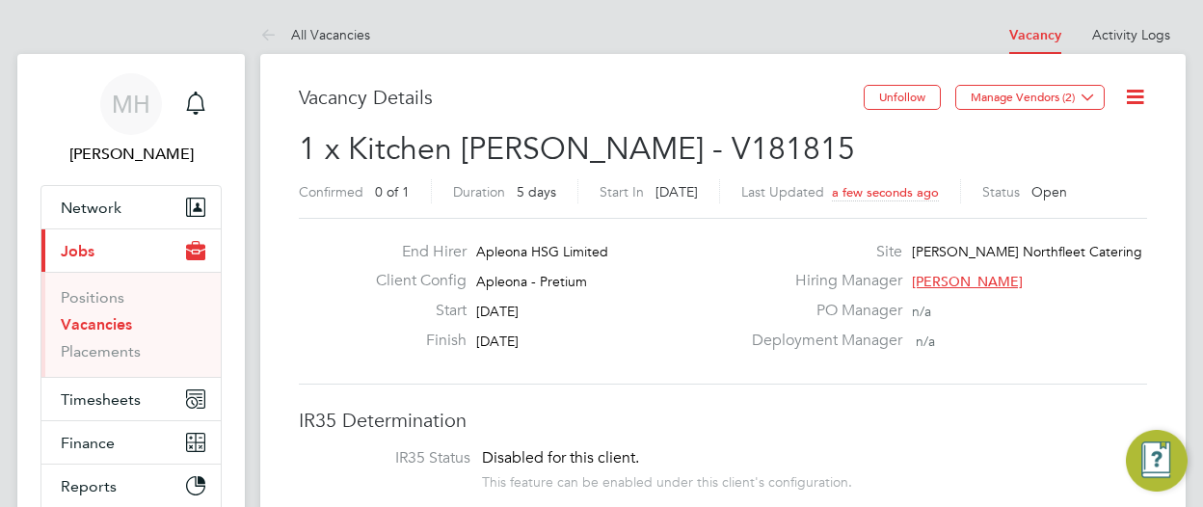
click at [1033, 159] on h2 "1 x Kitchen Porter - V181815 Confirmed 0 of 1 Duration 5 days Start In in 24 da…" at bounding box center [723, 169] width 848 height 81
click at [68, 321] on link "Vacancies" at bounding box center [96, 324] width 71 height 18
